Goal: Register for event/course

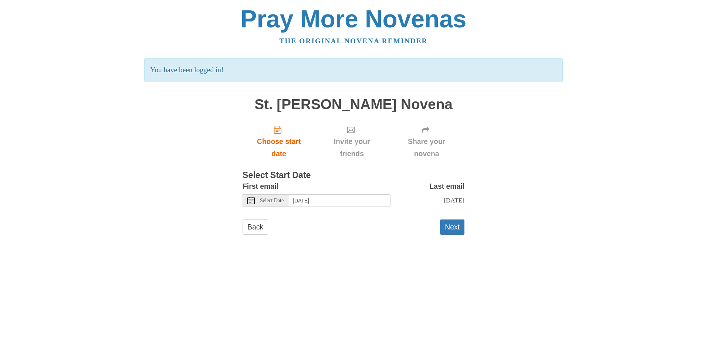
click at [253, 200] on icon at bounding box center [250, 200] width 7 height 7
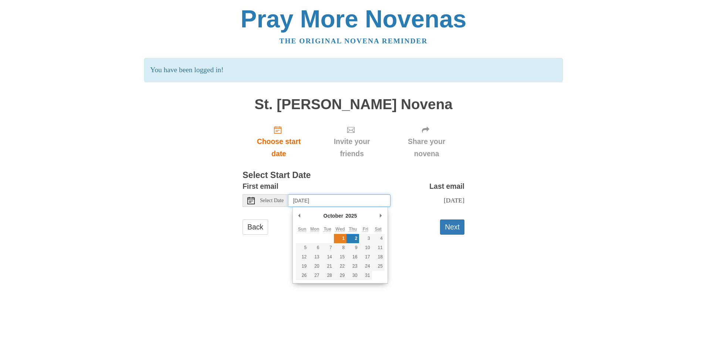
type input "[DATE]"
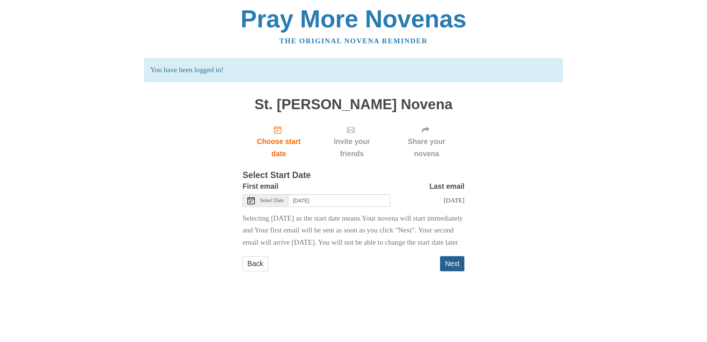
click at [452, 271] on button "Next" at bounding box center [452, 263] width 24 height 15
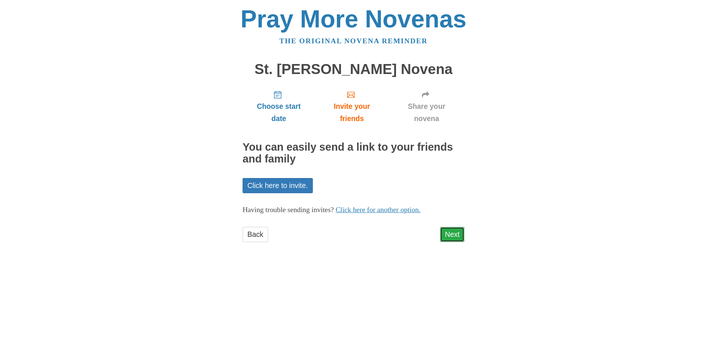
click at [452, 234] on link "Next" at bounding box center [452, 234] width 24 height 15
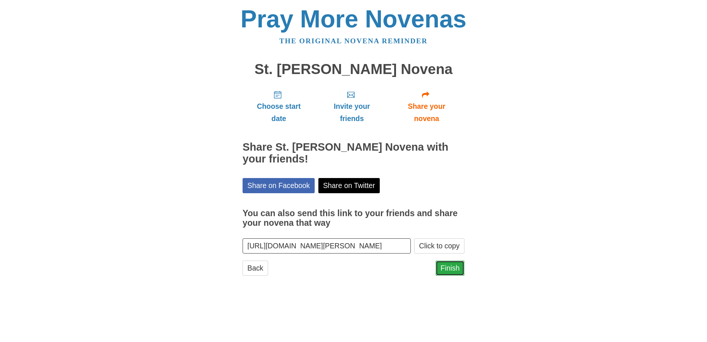
click at [455, 264] on link "Finish" at bounding box center [450, 267] width 29 height 15
